Goal: Transaction & Acquisition: Purchase product/service

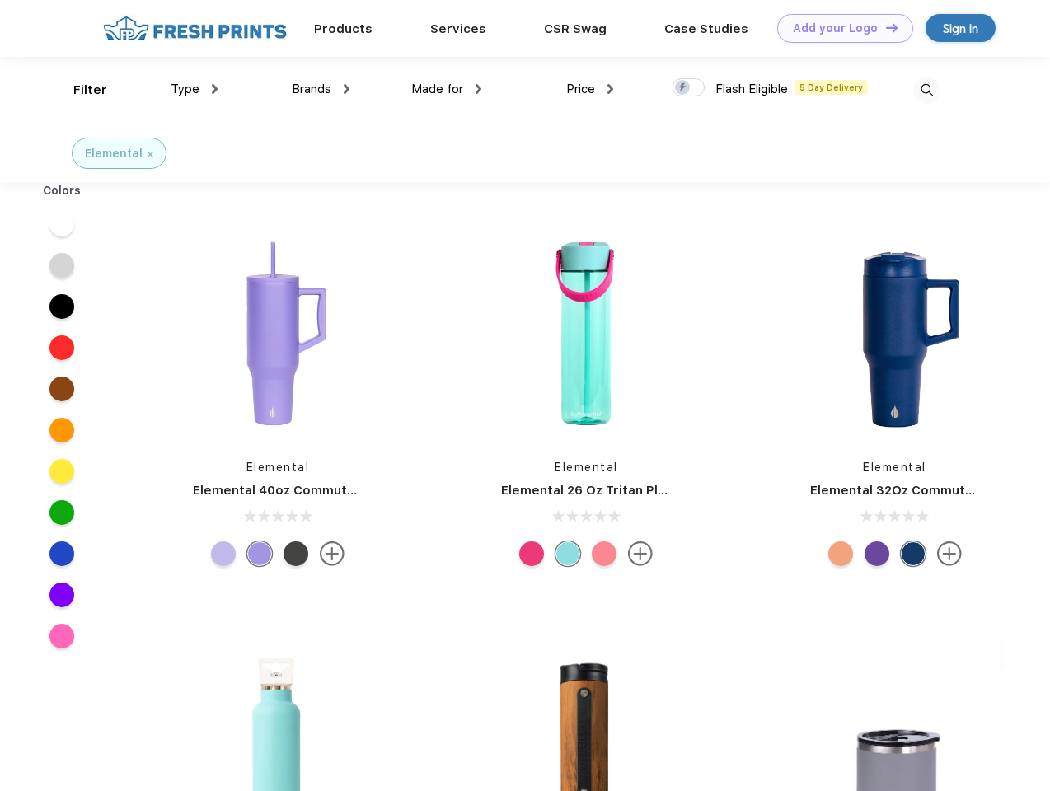
click at [839, 28] on link "Add your Logo Design Tool" at bounding box center [845, 28] width 136 height 29
click at [0, 0] on div "Design Tool" at bounding box center [0, 0] width 0 height 0
click at [884, 27] on link "Add your Logo Design Tool" at bounding box center [845, 28] width 136 height 29
click at [79, 90] on div "Filter" at bounding box center [90, 90] width 34 height 19
click at [194, 89] on span "Type" at bounding box center [185, 89] width 29 height 15
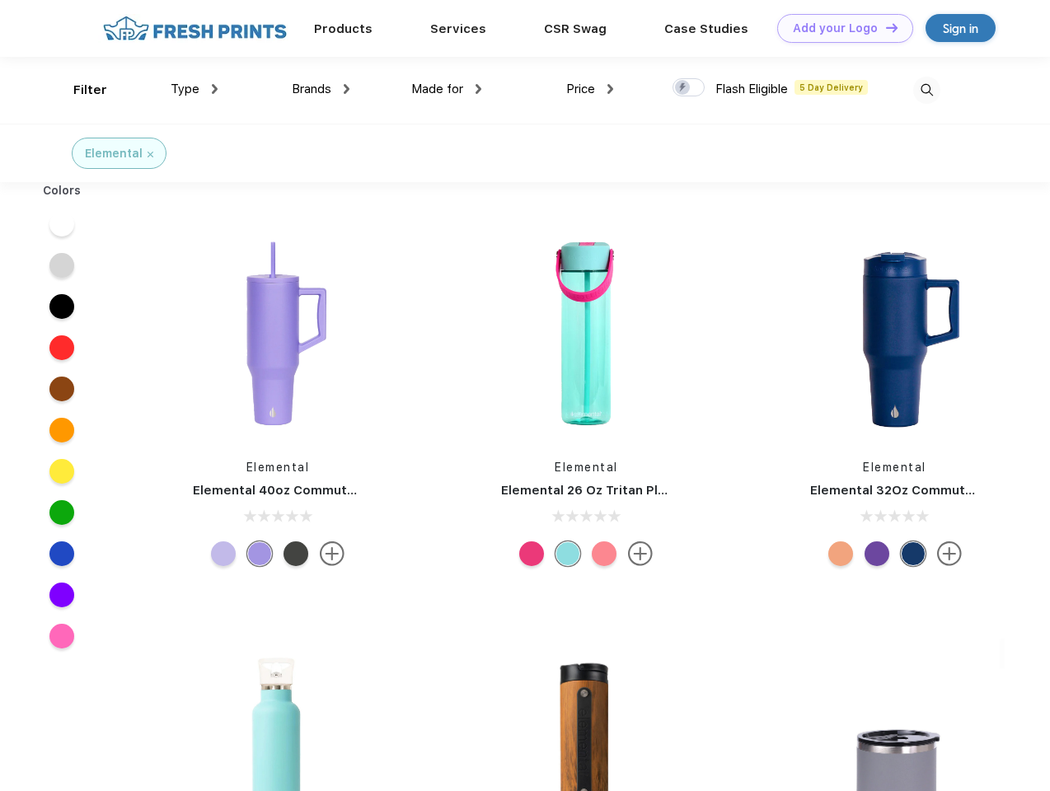
click at [320, 89] on span "Brands" at bounding box center [312, 89] width 40 height 15
click at [447, 89] on span "Made for" at bounding box center [437, 89] width 52 height 15
click at [590, 89] on span "Price" at bounding box center [580, 89] width 29 height 15
click at [689, 88] on div at bounding box center [688, 87] width 32 height 18
click at [683, 88] on input "checkbox" at bounding box center [677, 82] width 11 height 11
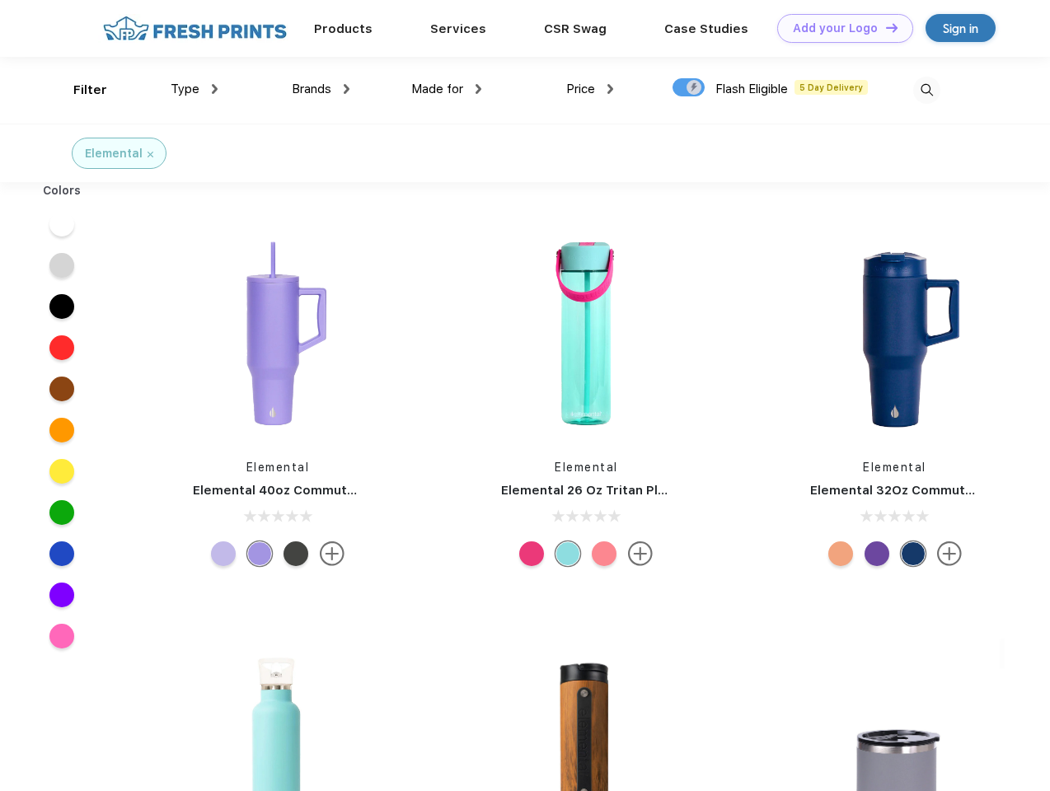
click at [926, 90] on img at bounding box center [926, 90] width 27 height 27
